Goal: Task Accomplishment & Management: Use online tool/utility

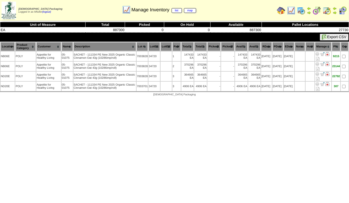
click at [292, 12] on img at bounding box center [291, 10] width 8 height 8
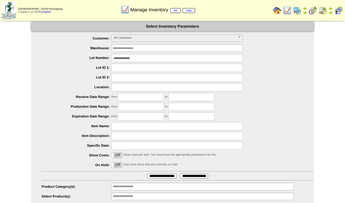
drag, startPoint x: 144, startPoint y: 58, endPoint x: 93, endPoint y: 55, distance: 51.5
click at [94, 55] on div "**********" at bounding box center [178, 58] width 273 height 8
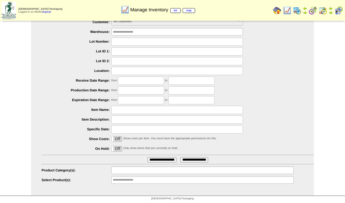
click at [129, 170] on input "text" at bounding box center [130, 170] width 34 height 7
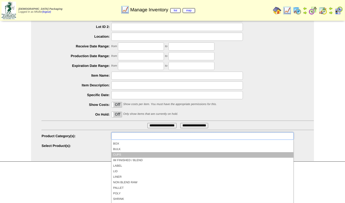
scroll to position [0, 0]
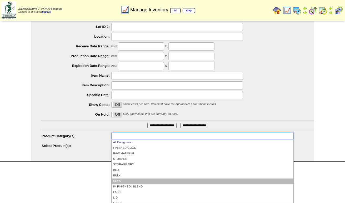
click at [142, 179] on li "CUPS" at bounding box center [203, 182] width 182 height 6
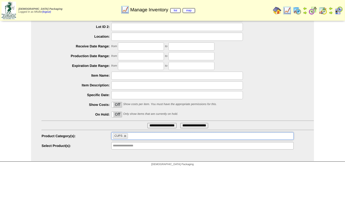
click at [144, 135] on ul "CUPS" at bounding box center [202, 136] width 183 height 8
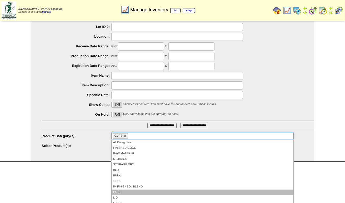
scroll to position [26, 0]
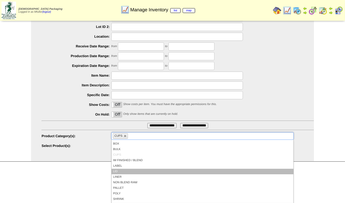
click at [139, 170] on li "LID" at bounding box center [203, 172] width 182 height 6
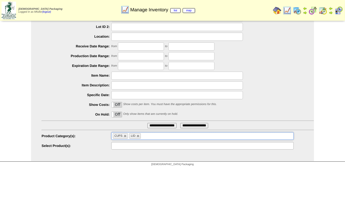
click at [143, 146] on input "text" at bounding box center [130, 146] width 34 height 7
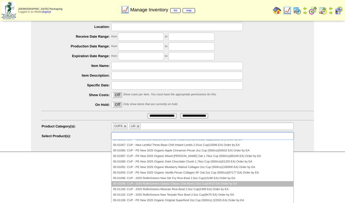
scroll to position [79, 0]
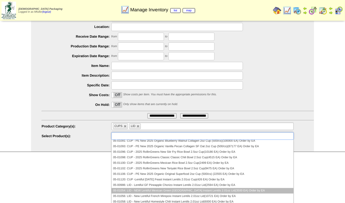
click at [206, 189] on li "05-01054: LID - NEW Lentiful Mexican Green [GEOGRAPHIC_DATA] Instant Lentils 2.…" at bounding box center [203, 191] width 182 height 6
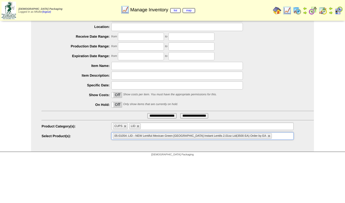
click at [267, 138] on ul "05-01054: LID - NEW Lentiful Mexican Green [GEOGRAPHIC_DATA] Instant Lentils 2.…" at bounding box center [202, 136] width 183 height 8
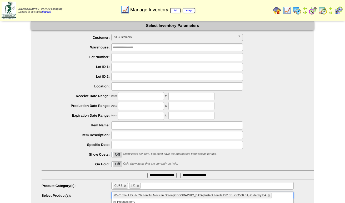
scroll to position [0, 0]
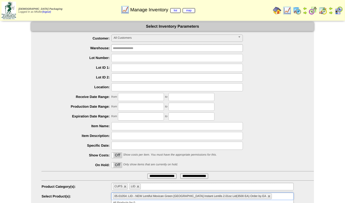
click at [151, 47] on ul "**********" at bounding box center [177, 48] width 132 height 8
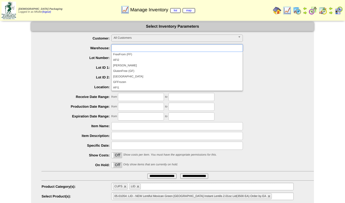
drag, startPoint x: 261, startPoint y: 75, endPoint x: 255, endPoint y: 65, distance: 11.2
click at [261, 75] on div at bounding box center [178, 78] width 273 height 8
type input "**********"
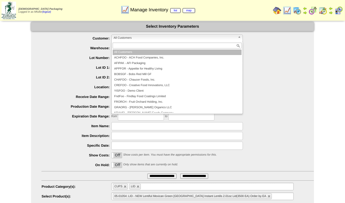
click at [240, 39] on b at bounding box center [240, 38] width 5 height 7
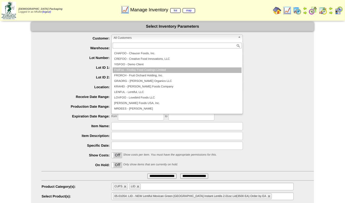
scroll to position [53, 0]
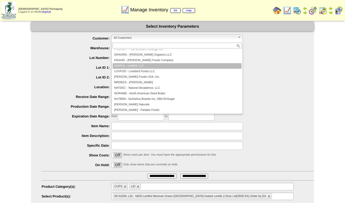
click at [205, 68] on li "LENFUL - Lentiful, LLC" at bounding box center [177, 66] width 129 height 6
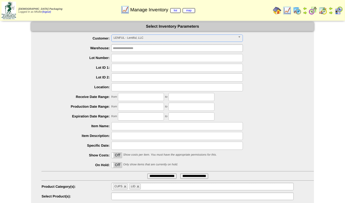
click at [152, 196] on ul at bounding box center [202, 197] width 183 height 8
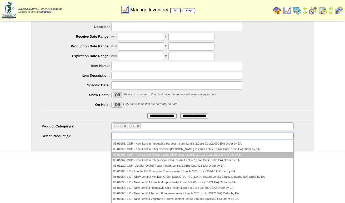
scroll to position [0, 0]
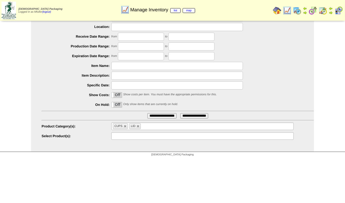
type input "**********"
